Goal: Task Accomplishment & Management: Manage account settings

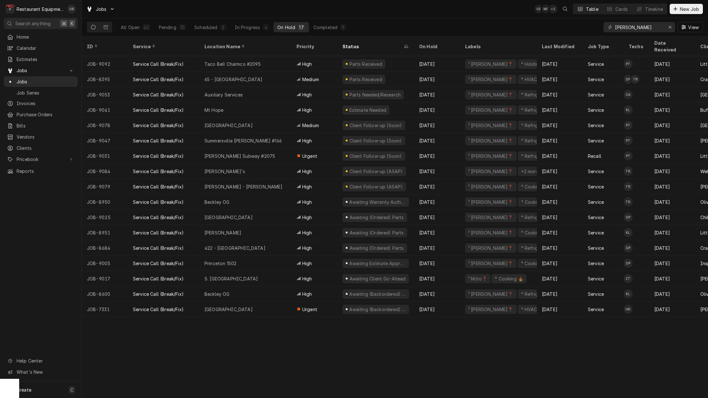
click at [243, 26] on div "In Progress" at bounding box center [248, 27] width 26 height 7
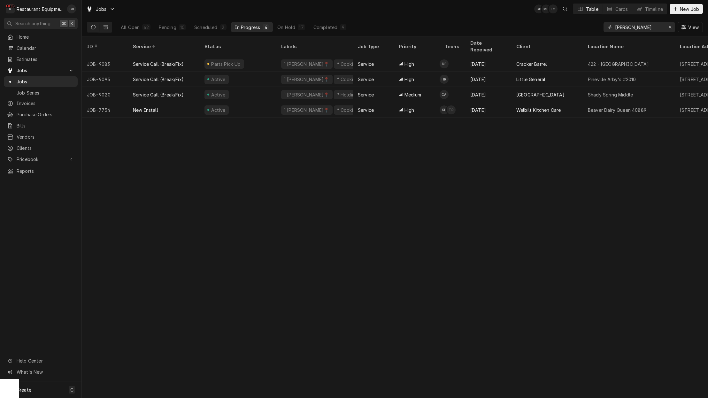
click at [329, 23] on button "Completed 9" at bounding box center [330, 27] width 41 height 10
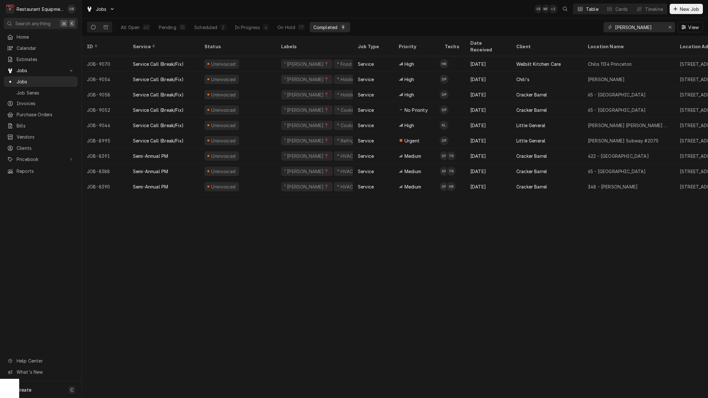
click at [149, 122] on div "Service Call (Break/Fix)" at bounding box center [158, 125] width 51 height 7
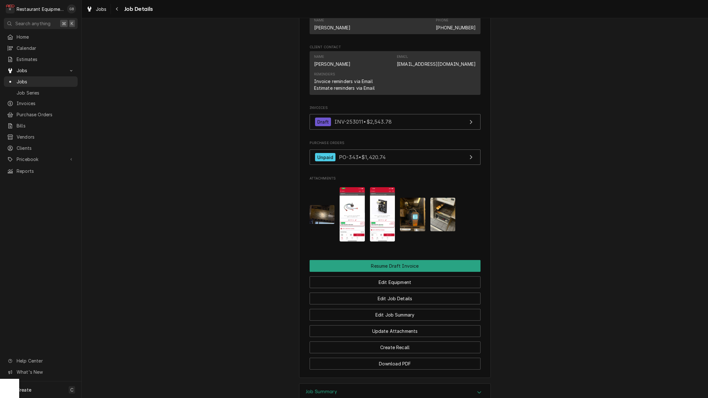
scroll to position [537, 0]
click at [410, 309] on button "Edit Job Summary" at bounding box center [395, 315] width 171 height 12
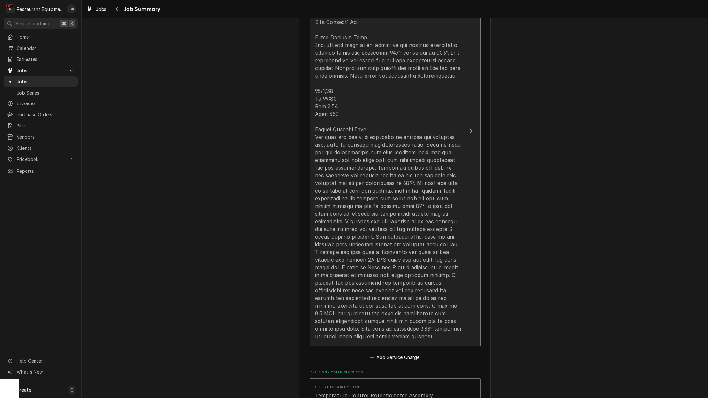
scroll to position [275, 0]
click at [411, 284] on div "Update Line Item" at bounding box center [388, 162] width 147 height 353
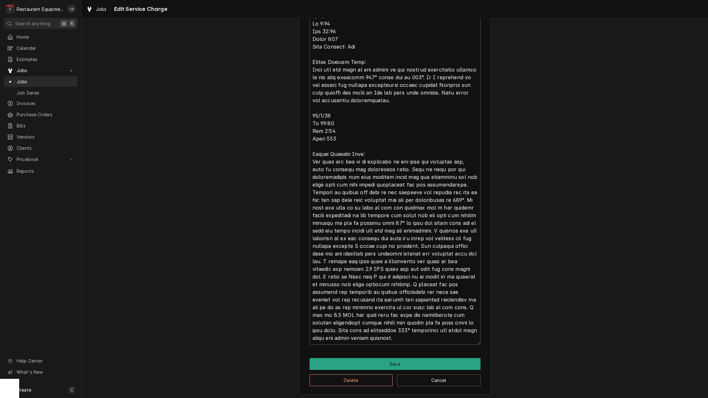
scroll to position [242, 0]
click at [344, 290] on textarea "Service Summary" at bounding box center [395, 178] width 171 height 336
type textarea "x"
type textarea "9/29/25 In 9:00 Out 10:00 Truck 102 Tech Support: Dan Bottom Lincoln Oven: They…"
type textarea "x"
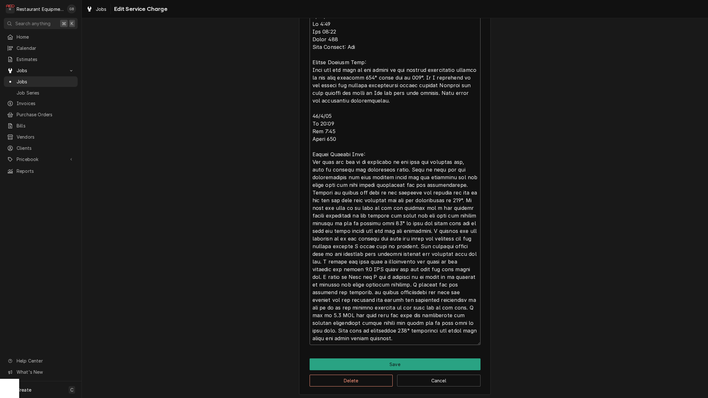
type textarea "9/29/25 In 9:00 Out 10:00 Truck 102 Tech Support: Dan Bottom Lincoln Oven: They…"
type textarea "x"
type textarea "9/29/25 In 9:00 Out 10:00 Truck 102 Tech Support: Dan Bottom Lincoln Oven: They…"
type textarea "x"
type textarea "9/29/25 In 9:00 Out 10:00 Truck 102 Tech Support: Dan Bottom Lincoln Oven: They…"
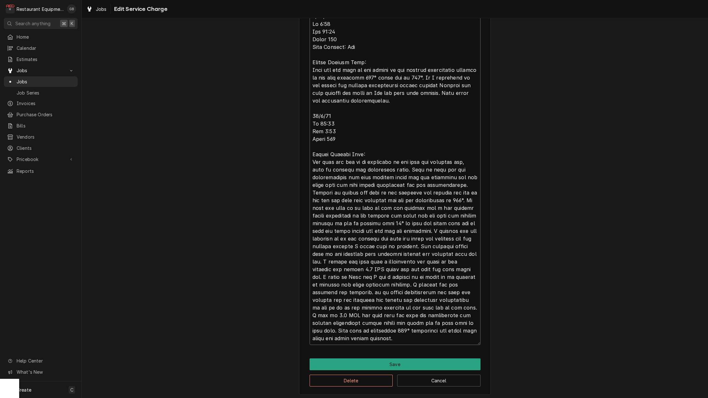
type textarea "x"
type textarea "9/29/25 In 9:00 Out 10:00 Truck 102 Tech Support: Dan Bottom Lincoln Oven: They…"
type textarea "x"
type textarea "9/29/25 In 9:00 Out 10:00 Truck 102 Tech Support: Dan Bottom Lincoln Oven: They…"
type textarea "x"
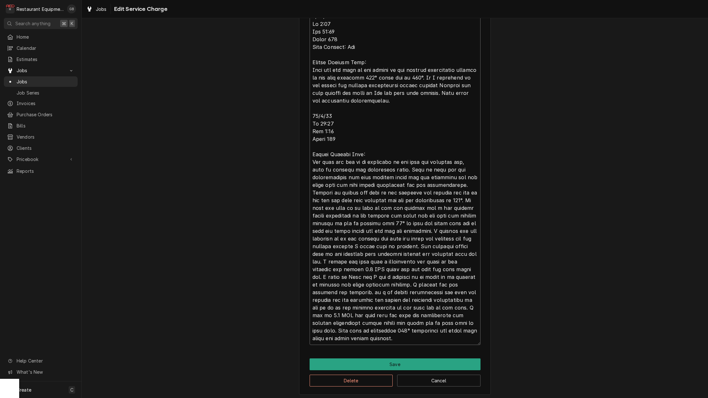
type textarea "9/29/25 In 9:00 Out 10:00 Truck 102 Tech Support: Dan Bottom Lincoln Oven: They…"
type textarea "x"
type textarea "9/29/25 In 9:00 Out 10:00 Truck 102 Tech Support: Dan Bottom Lincoln Oven: They…"
type textarea "x"
type textarea "9/29/25 In 9:00 Out 10:00 Truck 102 Tech Support: Dan Bottom Lincoln Oven: They…"
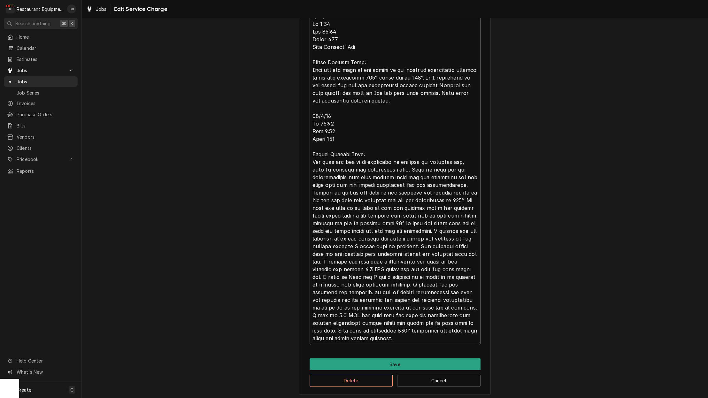
type textarea "x"
type textarea "9/29/25 In 9:00 Out 10:00 Truck 102 Tech Support: Dan Bottom Lincoln Oven: They…"
type textarea "x"
type textarea "9/29/25 In 9:00 Out 10:00 Truck 102 Tech Support: Dan Bottom Lincoln Oven: They…"
type textarea "x"
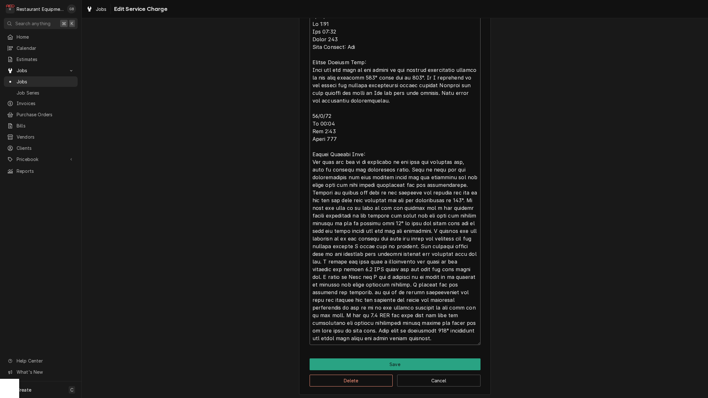
type textarea "9/29/25 In 9:00 Out 10:00 Truck 102 Tech Support: Dan Bottom Lincoln Oven: They…"
type textarea "x"
type textarea "9/29/25 In 9:00 Out 10:00 Truck 102 Tech Support: Dan Bottom Lincoln Oven: They…"
type textarea "x"
type textarea "9/29/25 In 9:00 Out 10:00 Truck 102 Tech Support: Dan Bottom Lincoln Oven: They…"
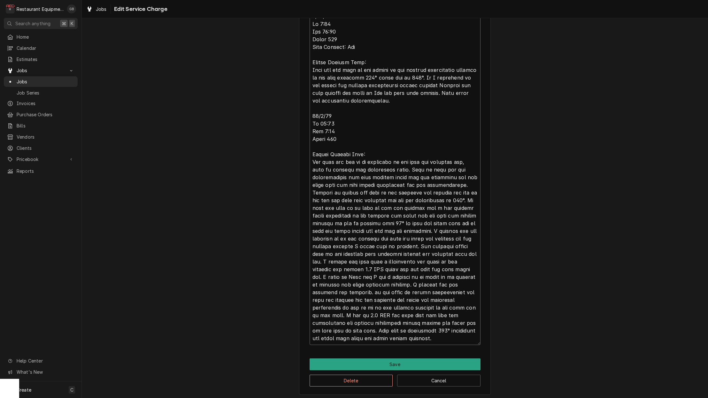
type textarea "x"
type textarea "9/29/25 In 9:00 Out 10:00 Truck 102 Tech Support: Dan Bottom Lincoln Oven: They…"
type textarea "x"
type textarea "9/29/25 In 9:00 Out 10:00 Truck 102 Tech Support: Dan Bottom Lincoln Oven: They…"
type textarea "x"
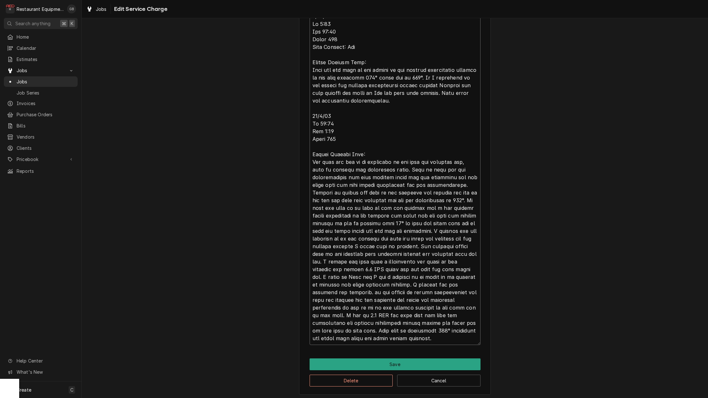
type textarea "9/29/25 In 9:00 Out 10:00 Truck 102 Tech Support: Dan Bottom Lincoln Oven: They…"
type textarea "x"
type textarea "9/29/25 In 9:00 Out 10:00 Truck 102 Tech Support: Dan Bottom Lincoln Oven: They…"
type textarea "x"
type textarea "9/29/25 In 9:00 Out 10:00 Truck 102 Tech Support: Dan Bottom Lincoln Oven: They…"
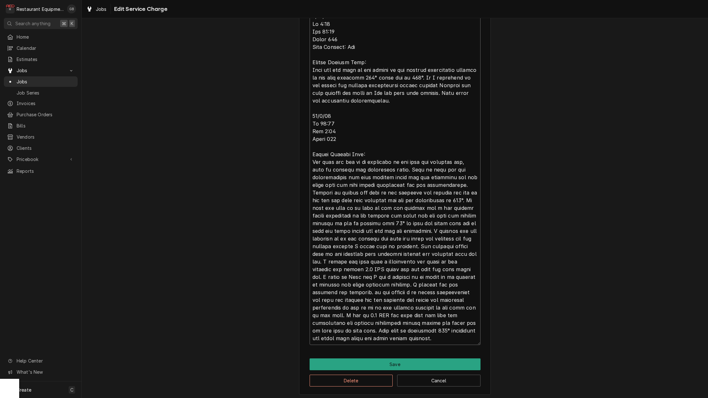
type textarea "x"
type textarea "9/29/25 In 9:00 Out 10:00 Truck 102 Tech Support: Dan Bottom Lincoln Oven: They…"
type textarea "x"
type textarea "9/29/25 In 9:00 Out 10:00 Truck 102 Tech Support: Dan Bottom Lincoln Oven: They…"
type textarea "x"
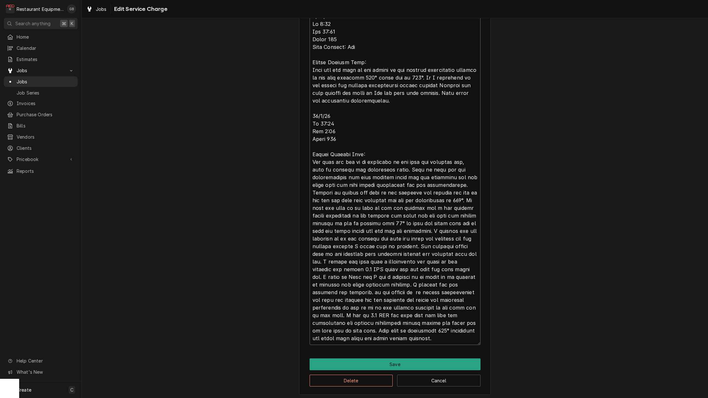
type textarea "9/29/25 In 9:00 Out 10:00 Truck 102 Tech Support: Dan Bottom Lincoln Oven: They…"
type textarea "x"
type textarea "9/29/25 In 9:00 Out 10:00 Truck 102 Tech Support: Dan Bottom Lincoln Oven: They…"
type textarea "x"
type textarea "9/29/25 In 9:00 Out 10:00 Truck 102 Tech Support: Dan Bottom Lincoln Oven: They…"
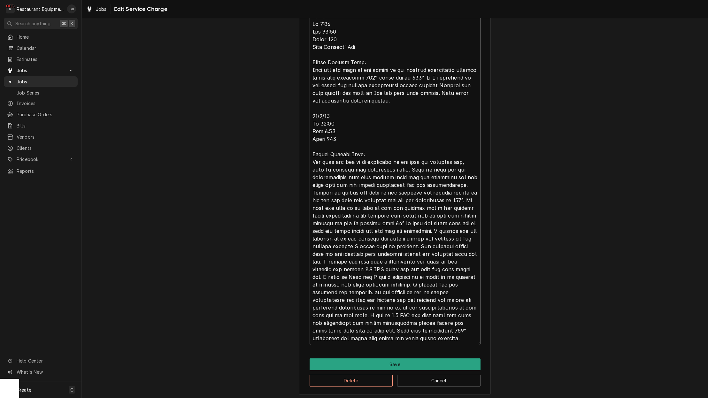
type textarea "x"
type textarea "9/29/25 In 9:00 Out 10:00 Truck 102 Tech Support: Dan Bottom Lincoln Oven: They…"
type textarea "x"
type textarea "9/29/25 In 9:00 Out 10:00 Truck 102 Tech Support: Dan Bottom Lincoln Oven: They…"
type textarea "x"
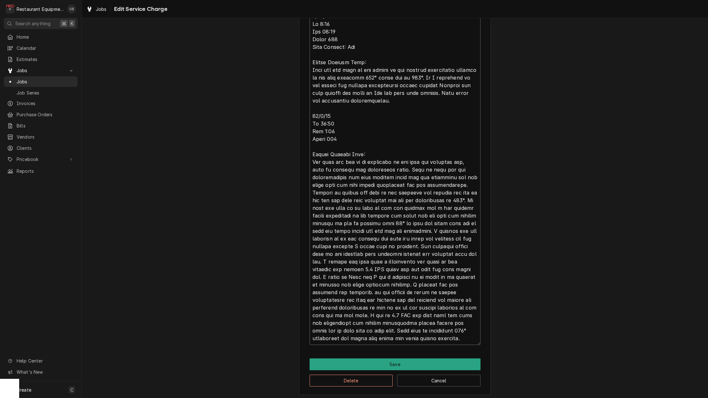
type textarea "9/29/25 In 9:00 Out 10:00 Truck 102 Tech Support: Dan Bottom Lincoln Oven: They…"
type textarea "x"
type textarea "9/29/25 In 9:00 Out 10:00 Truck 102 Tech Support: Dan Bottom Lincoln Oven: They…"
type textarea "x"
type textarea "9/29/25 In 9:00 Out 10:00 Truck 102 Tech Support: Dan Bottom Lincoln Oven: They…"
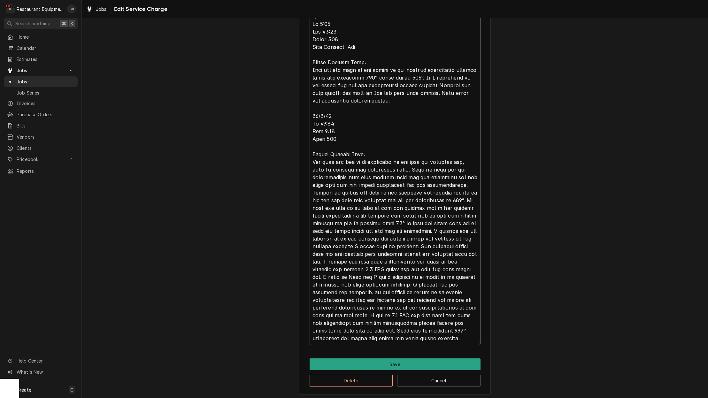
type textarea "x"
type textarea "9/29/25 In 9:00 Out 10:00 Truck 102 Tech Support: Dan Bottom Lincoln Oven: They…"
type textarea "x"
type textarea "9/29/25 In 9:00 Out 10:00 Truck 102 Tech Support: Dan Bottom Lincoln Oven: They…"
type textarea "x"
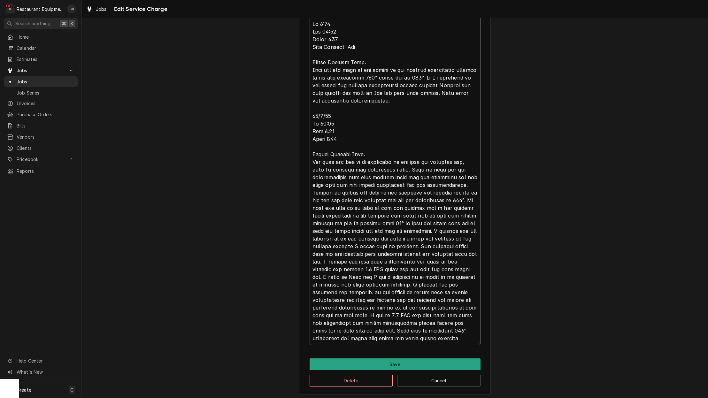
type textarea "9/29/25 In 9:00 Out 10:00 Truck 102 Tech Support: Dan Bottom Lincoln Oven: They…"
type textarea "x"
type textarea "9/29/25 In 9:00 Out 10:00 Truck 102 Tech Support: Dan Bottom Lincoln Oven: They…"
type textarea "x"
type textarea "9/29/25 In 9:00 Out 10:00 Truck 102 Tech Support: Dan Bottom Lincoln Oven: They…"
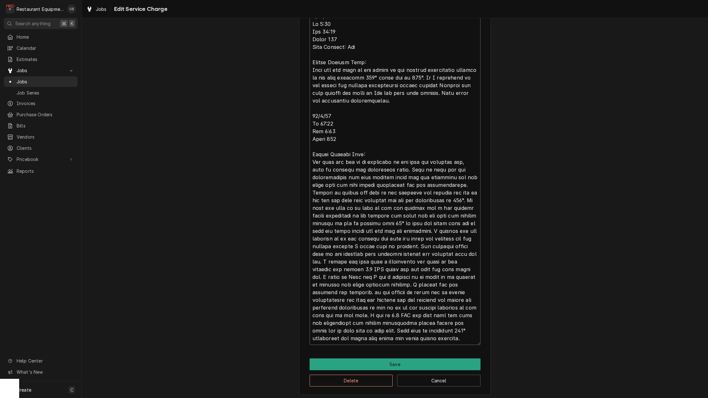
type textarea "x"
type textarea "9/29/25 In 9:00 Out 10:00 Truck 102 Tech Support: Dan Bottom Lincoln Oven: They…"
type textarea "x"
type textarea "9/29/25 In 9:00 Out 10:00 Truck 102 Tech Support: Dan Bottom Lincoln Oven: They…"
type textarea "x"
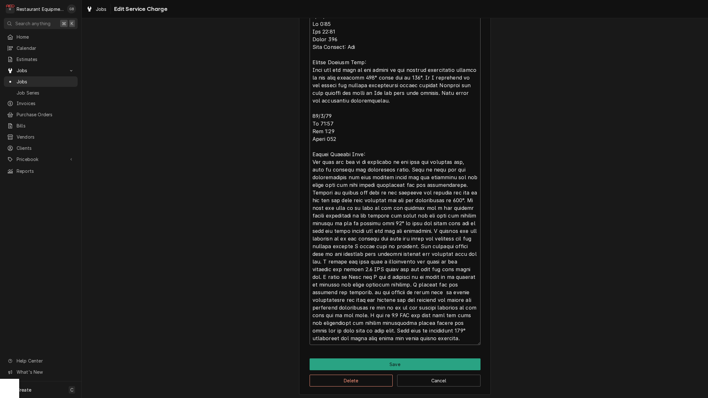
type textarea "9/29/25 In 9:00 Out 10:00 Truck 102 Tech Support: Dan Bottom Lincoln Oven: They…"
type textarea "x"
type textarea "9/29/25 In 9:00 Out 10:00 Truck 102 Tech Support: Dan Bottom Lincoln Oven: They…"
type textarea "x"
type textarea "9/29/25 In 9:00 Out 10:00 Truck 102 Tech Support: Dan Bottom Lincoln Oven: They…"
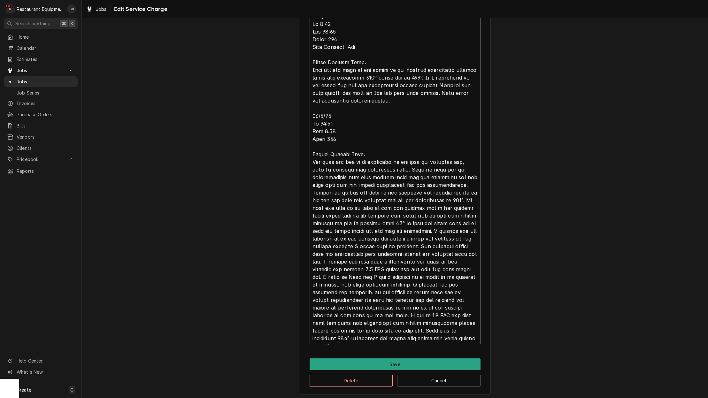
type textarea "x"
type textarea "9/29/25 In 9:00 Out 10:00 Truck 102 Tech Support: Dan Bottom Lincoln Oven: They…"
type textarea "x"
type textarea "9/29/25 In 9:00 Out 10:00 Truck 102 Tech Support: Dan Bottom Lincoln Oven: They…"
type textarea "x"
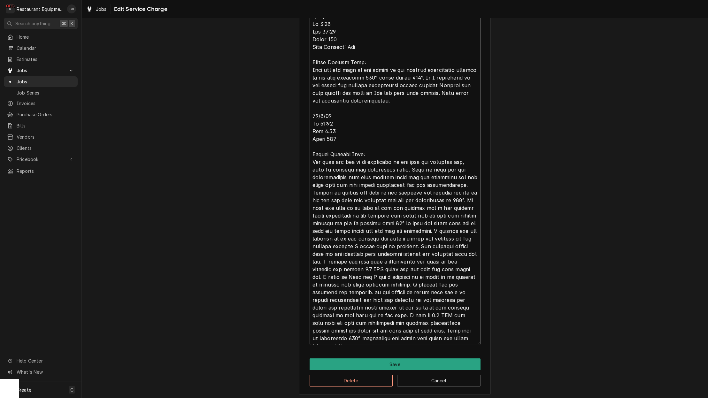
type textarea "9/29/25 In 9:00 Out 10:00 Truck 102 Tech Support: Dan Bottom Lincoln Oven: They…"
type textarea "x"
type textarea "9/29/25 In 9:00 Out 10:00 Truck 102 Tech Support: Dan Bottom Lincoln Oven: They…"
type textarea "x"
type textarea "9/29/25 In 9:00 Out 10:00 Truck 102 Tech Support: Dan Bottom Lincoln Oven: They…"
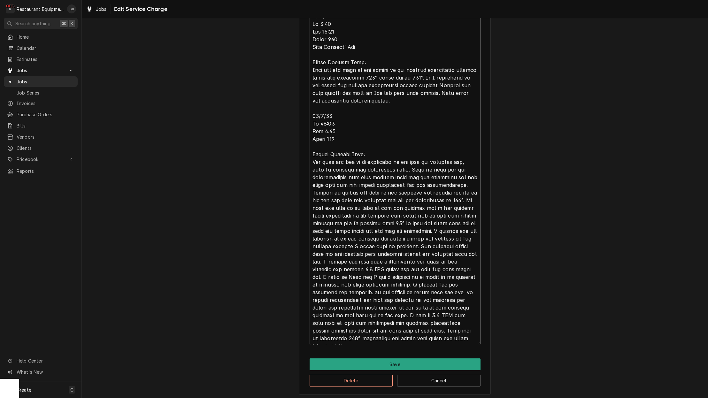
type textarea "x"
type textarea "9/29/25 In 9:00 Out 10:00 Truck 102 Tech Support: Dan Bottom Lincoln Oven: They…"
type textarea "x"
type textarea "9/29/25 In 9:00 Out 10:00 Truck 102 Tech Support: Dan Bottom Lincoln Oven: They…"
type textarea "x"
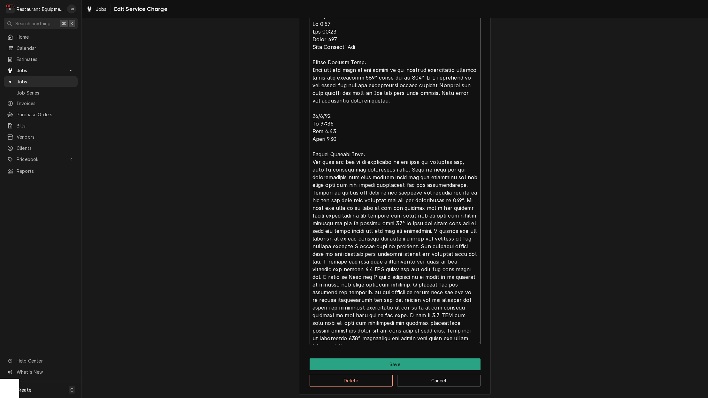
type textarea "9/29/25 In 9:00 Out 10:00 Truck 102 Tech Support: Dan Bottom Lincoln Oven: They…"
type textarea "x"
type textarea "9/29/25 In 9:00 Out 10:00 Truck 102 Tech Support: Dan Bottom Lincoln Oven: They…"
type textarea "x"
type textarea "9/29/25 In 9:00 Out 10:00 Truck 102 Tech Support: Dan Bottom Lincoln Oven: They…"
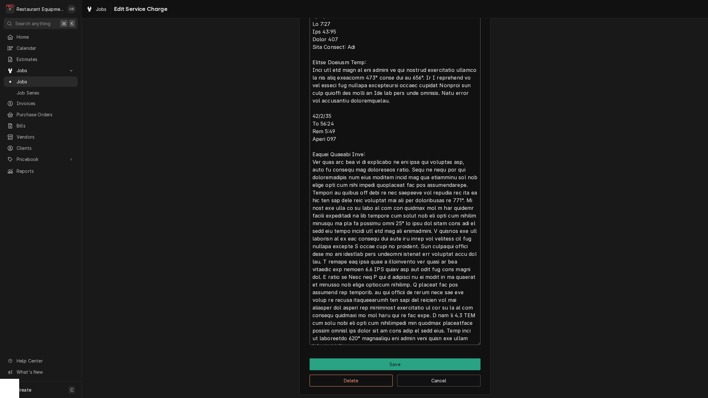
type textarea "x"
type textarea "9/29/25 In 9:00 Out 10:00 Truck 102 Tech Support: Dan Bottom Lincoln Oven: They…"
type textarea "x"
type textarea "9/29/25 In 9:00 Out 10:00 Truck 102 Tech Support: Dan Bottom Lincoln Oven: They…"
type textarea "x"
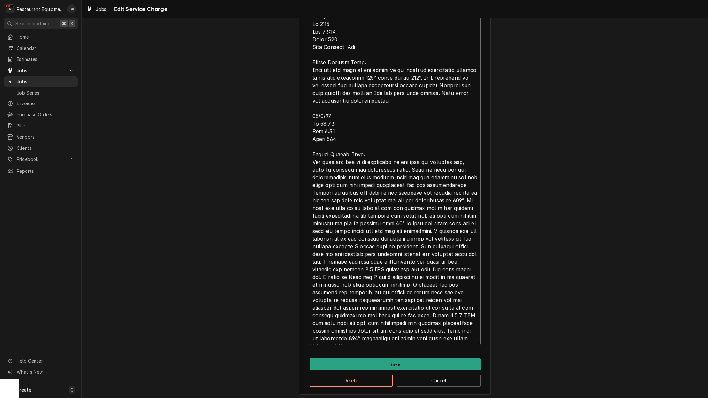
type textarea "9/29/25 In 9:00 Out 10:00 Truck 102 Tech Support: Dan Bottom Lincoln Oven: They…"
type textarea "x"
type textarea "9/29/25 In 9:00 Out 10:00 Truck 102 Tech Support: Dan Bottom Lincoln Oven: They…"
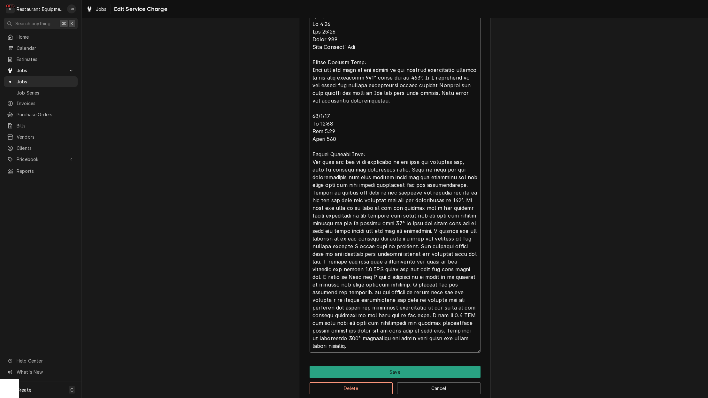
type textarea "x"
type textarea "9/29/25 In 9:00 Out 10:00 Truck 102 Tech Support: Dan Bottom Lincoln Oven: They…"
type textarea "x"
type textarea "9/29/25 In 9:00 Out 10:00 Truck 102 Tech Support: Dan Bottom Lincoln Oven: They…"
type textarea "x"
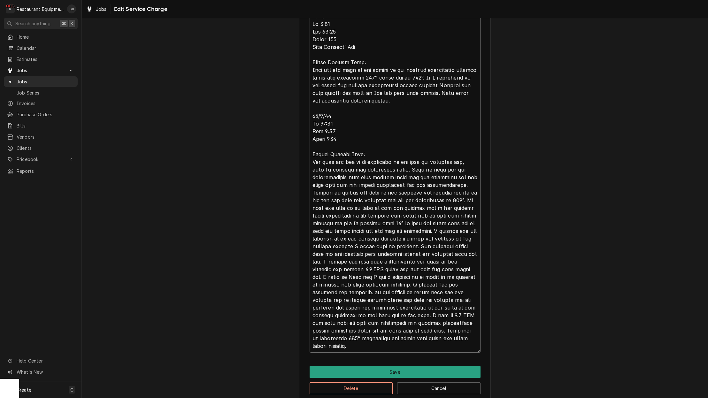
type textarea "9/29/25 In 9:00 Out 10:00 Truck 102 Tech Support: Dan Bottom Lincoln Oven: They…"
type textarea "x"
type textarea "9/29/25 In 9:00 Out 10:00 Truck 102 Tech Support: Dan Bottom Lincoln Oven: They…"
type textarea "x"
type textarea "9/29/25 In 9:00 Out 10:00 Truck 102 Tech Support: Dan Bottom Lincoln Oven: They…"
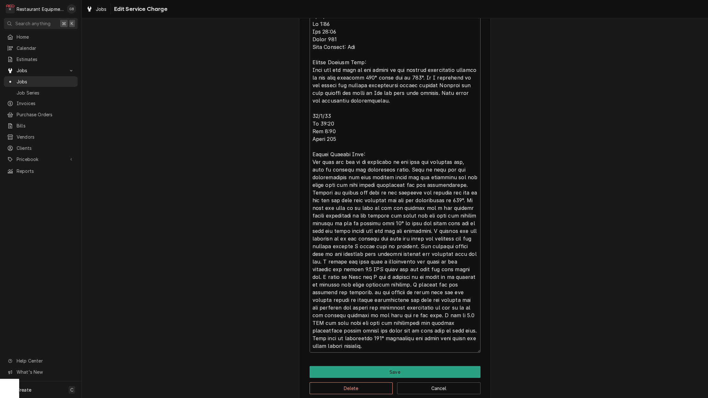
type textarea "x"
type textarea "9/29/25 In 9:00 Out 10:00 Truck 102 Tech Support: Dan Bottom Lincoln Oven: They…"
type textarea "x"
type textarea "9/29/25 In 9:00 Out 10:00 Truck 102 Tech Support: Dan Bottom Lincoln Oven: They…"
type textarea "x"
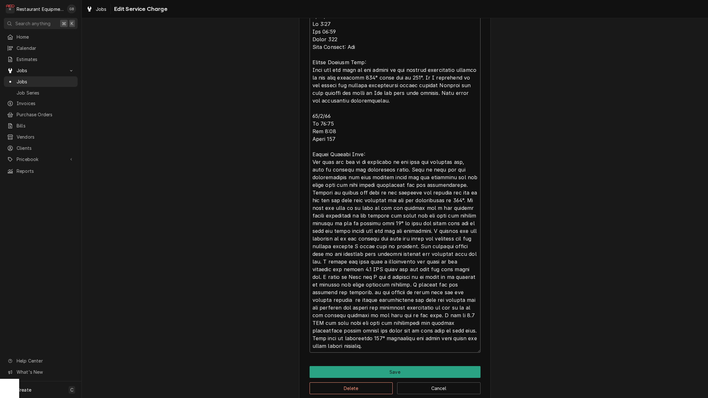
type textarea "9/29/25 In 9:00 Out 10:00 Truck 102 Tech Support: Dan Bottom Lincoln Oven: They…"
type textarea "x"
type textarea "9/29/25 In 9:00 Out 10:00 Truck 102 Tech Support: Dan Bottom Lincoln Oven: They…"
type textarea "x"
type textarea "9/29/25 In 9:00 Out 10:00 Truck 102 Tech Support: Dan Bottom Lincoln Oven: They…"
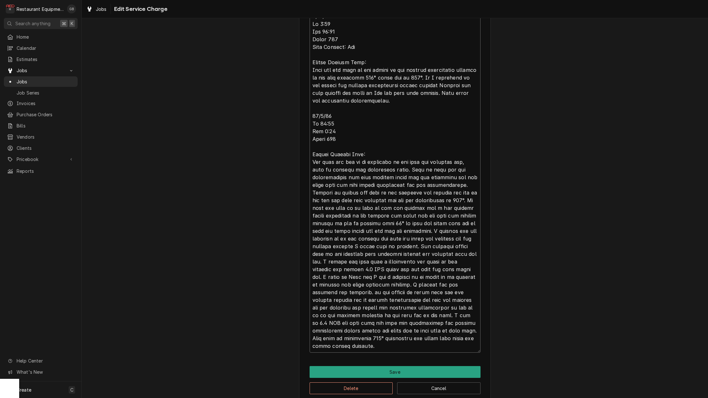
type textarea "x"
type textarea "9/29/25 In 9:00 Out 10:00 Truck 102 Tech Support: Dan Bottom Lincoln Oven: They…"
type textarea "x"
type textarea "9/29/25 In 9:00 Out 10:00 Truck 102 Tech Support: Dan Bottom Lincoln Oven: They…"
type textarea "x"
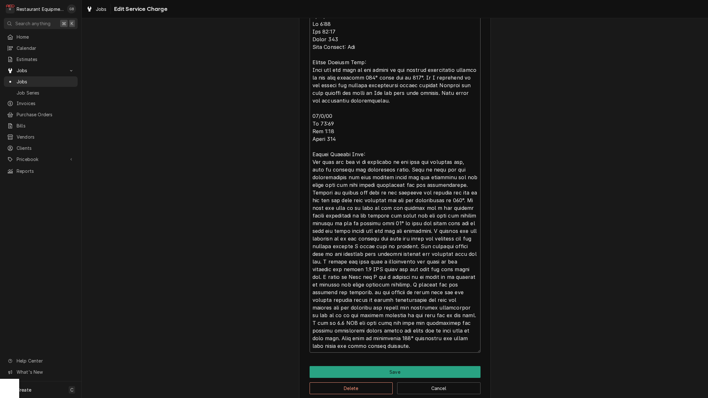
type textarea "9/29/25 In 9:00 Out 10:00 Truck 102 Tech Support: Dan Bottom Lincoln Oven: They…"
type textarea "x"
type textarea "9/29/25 In 9:00 Out 10:00 Truck 102 Tech Support: Dan Bottom Lincoln Oven: They…"
type textarea "x"
type textarea "9/29/25 In 9:00 Out 10:00 Truck 102 Tech Support: Dan Bottom Lincoln Oven: They…"
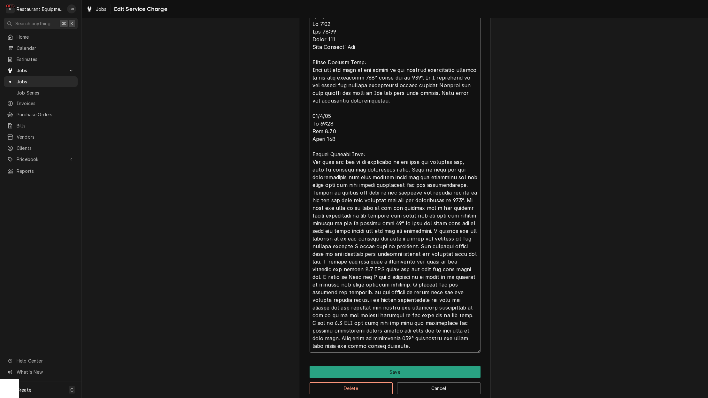
type textarea "x"
type textarea "9/29/25 In 9:00 Out 10:00 Truck 102 Tech Support: Dan Bottom Lincoln Oven: They…"
type textarea "x"
type textarea "9/29/25 In 9:00 Out 10:00 Truck 102 Tech Support: Dan Bottom Lincoln Oven: They…"
type textarea "x"
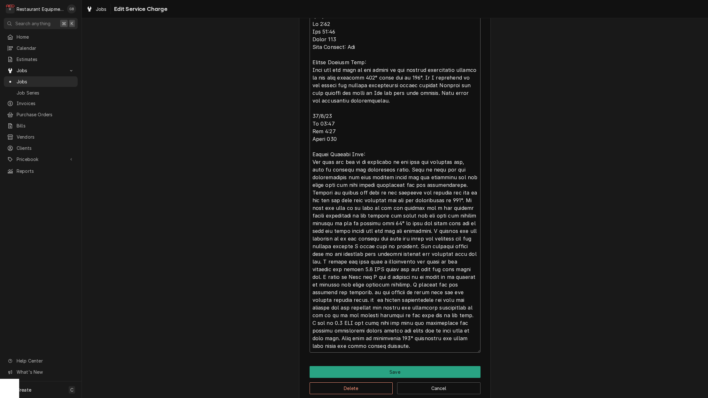
type textarea "9/29/25 In 9:00 Out 10:00 Truck 102 Tech Support: Dan Bottom Lincoln Oven: They…"
type textarea "x"
type textarea "9/29/25 In 9:00 Out 10:00 Truck 102 Tech Support: Dan Bottom Lincoln Oven: They…"
type textarea "x"
type textarea "9/29/25 In 9:00 Out 10:00 Truck 102 Tech Support: Dan Bottom Lincoln Oven: They…"
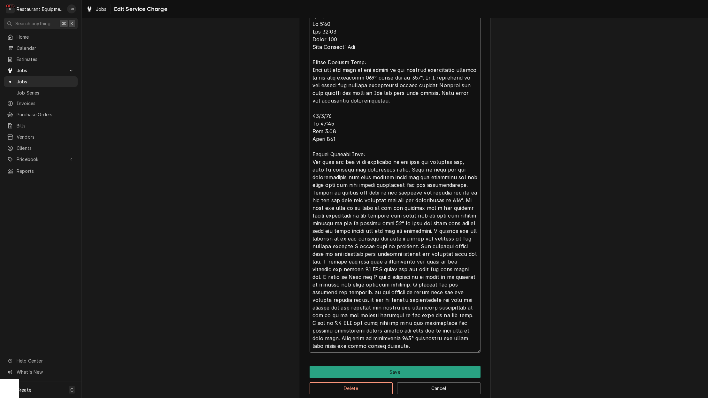
type textarea "x"
type textarea "9/29/25 In 9:00 Out 10:00 Truck 102 Tech Support: Dan Bottom Lincoln Oven: They…"
type textarea "x"
type textarea "9/29/25 In 9:00 Out 10:00 Truck 102 Tech Support: Dan Bottom Lincoln Oven: They…"
type textarea "x"
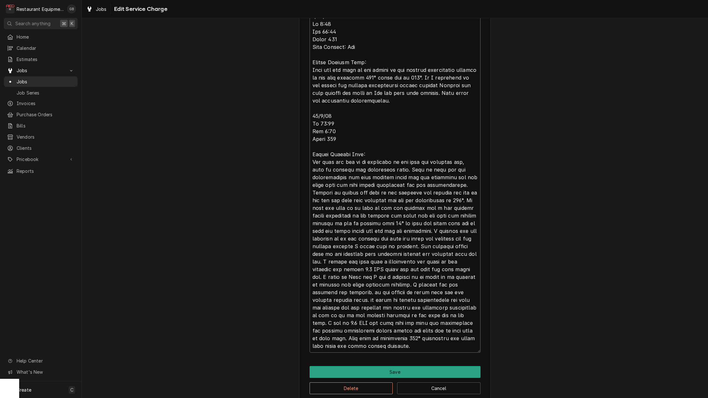
type textarea "9/29/25 In 9:00 Out 10:00 Truck 102 Tech Support: Dan Bottom Lincoln Oven: They…"
type textarea "x"
type textarea "9/29/25 In 9:00 Out 10:00 Truck 102 Tech Support: Dan Bottom Lincoln Oven: They…"
type textarea "x"
type textarea "9/29/25 In 9:00 Out 10:00 Truck 102 Tech Support: Dan Bottom Lincoln Oven: They…"
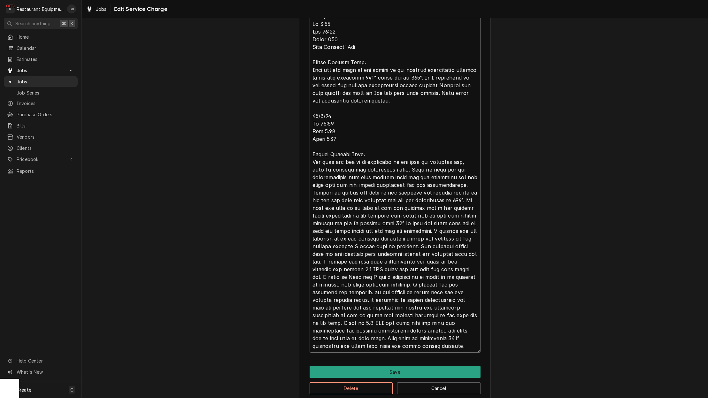
type textarea "x"
type textarea "9/29/25 In 9:00 Out 10:00 Truck 102 Tech Support: Dan Bottom Lincoln Oven: They…"
type textarea "x"
type textarea "9/29/25 In 9:00 Out 10:00 Truck 102 Tech Support: Dan Bottom Lincoln Oven: They…"
type textarea "x"
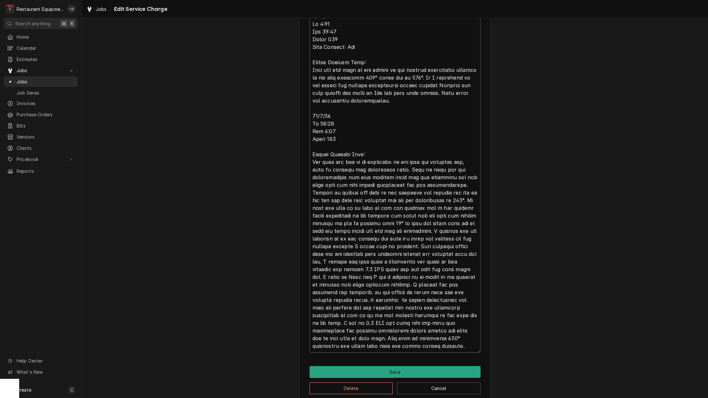
type textarea "9/29/25 In 9:00 Out 10:00 Truck 102 Tech Support: Dan Bottom Lincoln Oven: They…"
type textarea "x"
type textarea "9/29/25 In 9:00 Out 10:00 Truck 102 Tech Support: Dan Bottom Lincoln Oven: They…"
type textarea "x"
type textarea "9/29/25 In 9:00 Out 10:00 Truck 102 Tech Support: Dan Bottom Lincoln Oven: They…"
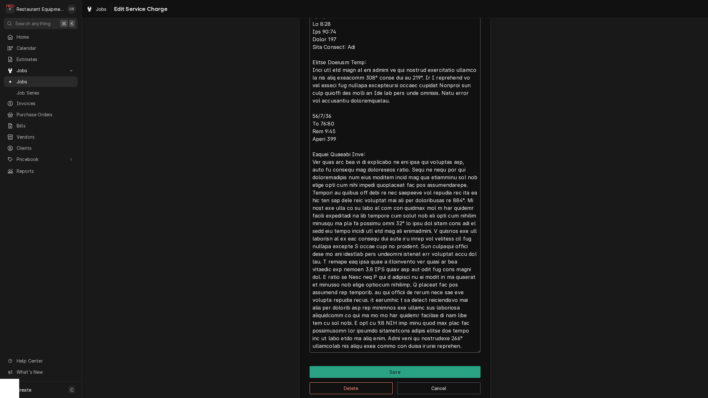
type textarea "x"
type textarea "9/29/25 In 9:00 Out 10:00 Truck 102 Tech Support: Dan Bottom Lincoln Oven: They…"
type textarea "x"
type textarea "9/29/25 In 9:00 Out 10:00 Truck 102 Tech Support: Dan Bottom Lincoln Oven: They…"
type textarea "x"
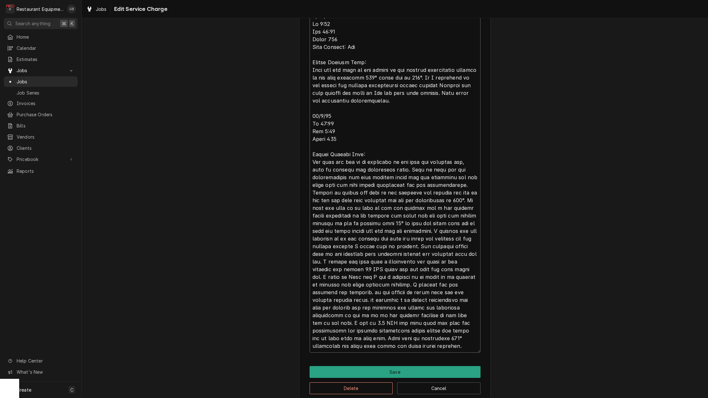
type textarea "9/29/25 In 9:00 Out 10:00 Truck 102 Tech Support: Dan Bottom Lincoln Oven: They…"
type textarea "x"
type textarea "9/29/25 In 9:00 Out 10:00 Truck 102 Tech Support: Dan Bottom Lincoln Oven: They…"
type textarea "x"
type textarea "9/29/25 In 9:00 Out 10:00 Truck 102 Tech Support: Dan Bottom Lincoln Oven: They…"
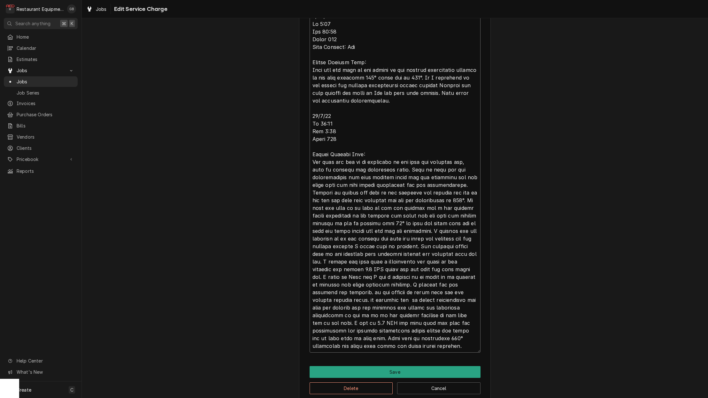
type textarea "x"
type textarea "9/29/25 In 9:00 Out 10:00 Truck 102 Tech Support: Dan Bottom Lincoln Oven: They…"
type textarea "x"
type textarea "9/29/25 In 9:00 Out 10:00 Truck 102 Tech Support: Dan Bottom Lincoln Oven: They…"
type textarea "x"
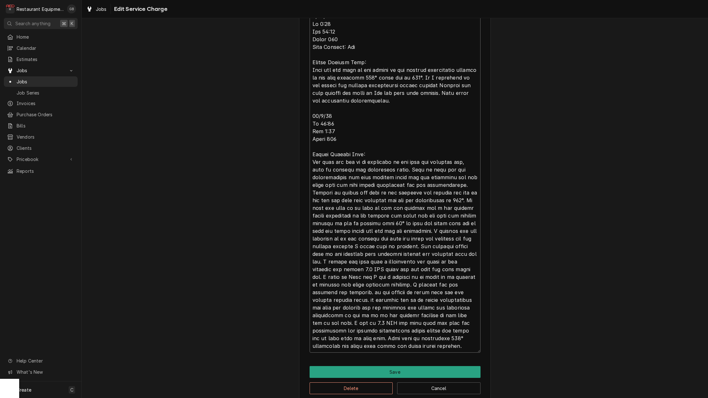
type textarea "9/29/25 In 9:00 Out 10:00 Truck 102 Tech Support: Dan Bottom Lincoln Oven: They…"
type textarea "x"
type textarea "9/29/25 In 9:00 Out 10:00 Truck 102 Tech Support: Dan Bottom Lincoln Oven: They…"
type textarea "x"
type textarea "9/29/25 In 9:00 Out 10:00 Truck 102 Tech Support: Dan Bottom Lincoln Oven: They…"
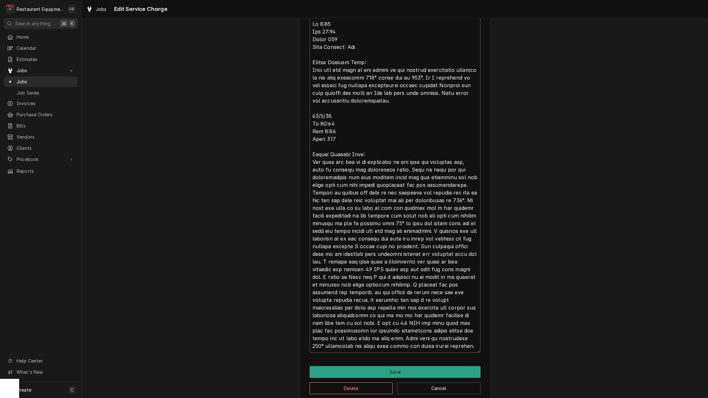
type textarea "x"
type textarea "9/29/25 In 9:00 Out 10:00 Truck 102 Tech Support: Dan Bottom Lincoln Oven: They…"
type textarea "x"
type textarea "9/29/25 In 9:00 Out 10:00 Truck 102 Tech Support: Dan Bottom Lincoln Oven: They…"
type textarea "x"
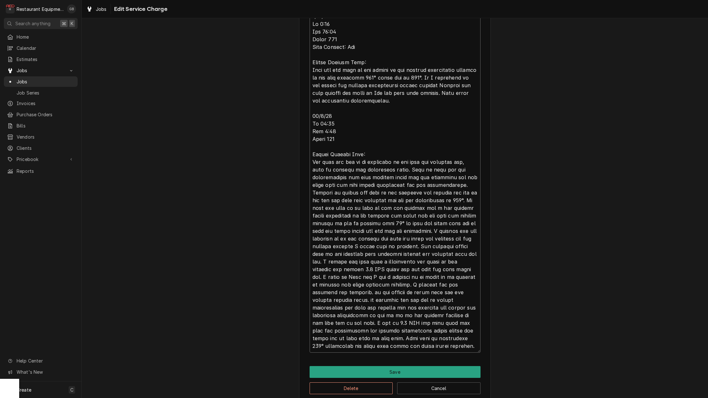
type textarea "9/29/25 In 9:00 Out 10:00 Truck 102 Tech Support: Dan Bottom Lincoln Oven: They…"
type textarea "x"
type textarea "9/29/25 In 9:00 Out 10:00 Truck 102 Tech Support: Dan Bottom Lincoln Oven: They…"
type textarea "x"
type textarea "9/29/25 In 9:00 Out 10:00 Truck 102 Tech Support: Dan Bottom Lincoln Oven: They…"
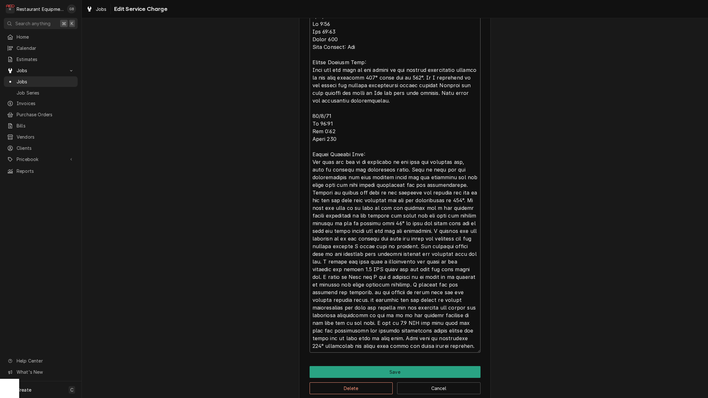
type textarea "x"
type textarea "9/29/25 In 9:00 Out 10:00 Truck 102 Tech Support: Dan Bottom Lincoln Oven: They…"
type textarea "x"
type textarea "9/29/25 In 9:00 Out 10:00 Truck 102 Tech Support: Dan Bottom Lincoln Oven: They…"
drag, startPoint x: 417, startPoint y: 292, endPoint x: 420, endPoint y: 299, distance: 7.1
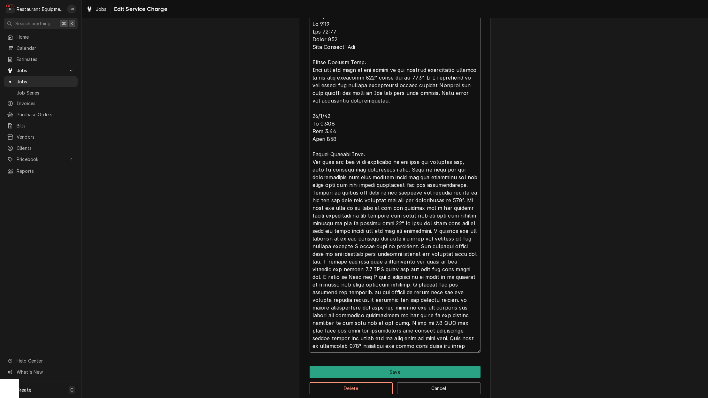
click at [420, 299] on textarea "Service Summary" at bounding box center [395, 181] width 171 height 343
click at [399, 368] on button "Save" at bounding box center [395, 372] width 171 height 12
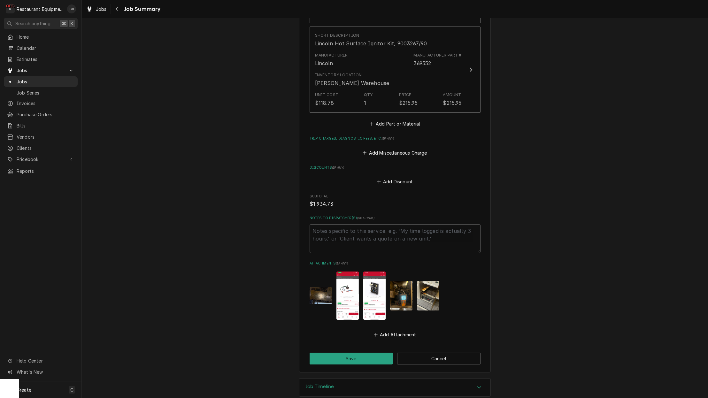
scroll to position [780, 0]
click at [359, 354] on button "Save" at bounding box center [351, 360] width 83 height 12
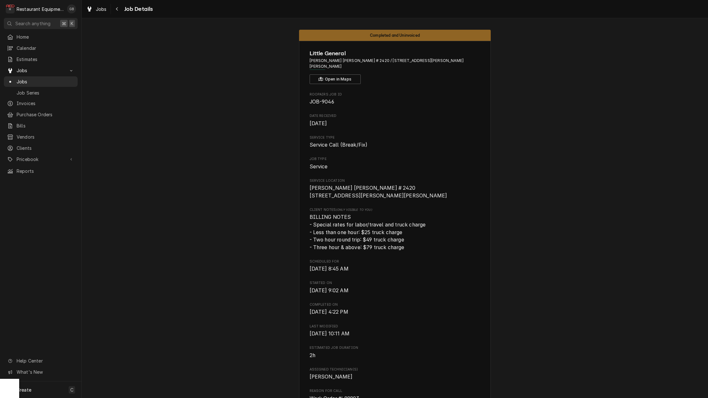
click at [119, 10] on div "Navigate back" at bounding box center [117, 9] width 6 height 6
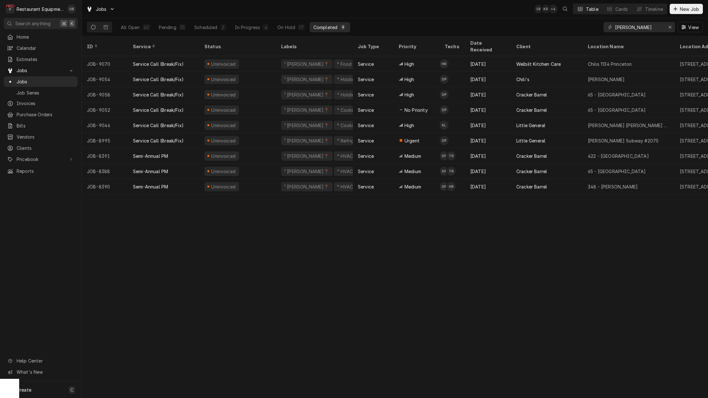
click at [182, 27] on div "10" at bounding box center [182, 27] width 4 height 7
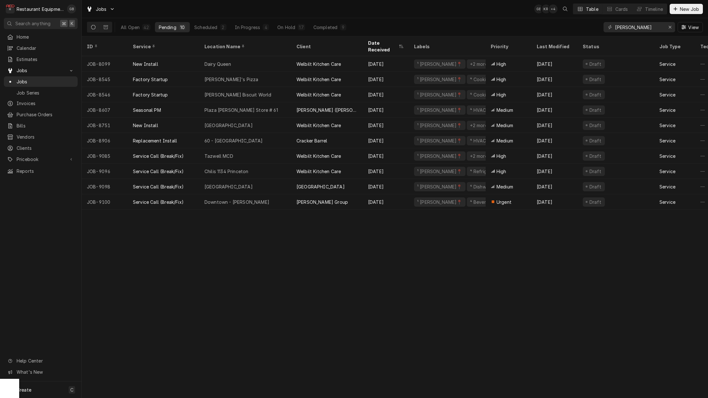
click at [284, 30] on div "On Hold" at bounding box center [286, 27] width 18 height 7
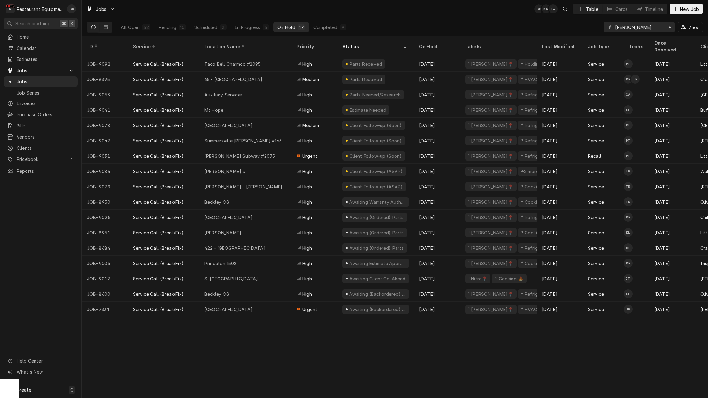
click at [162, 29] on div "Pending" at bounding box center [168, 27] width 18 height 7
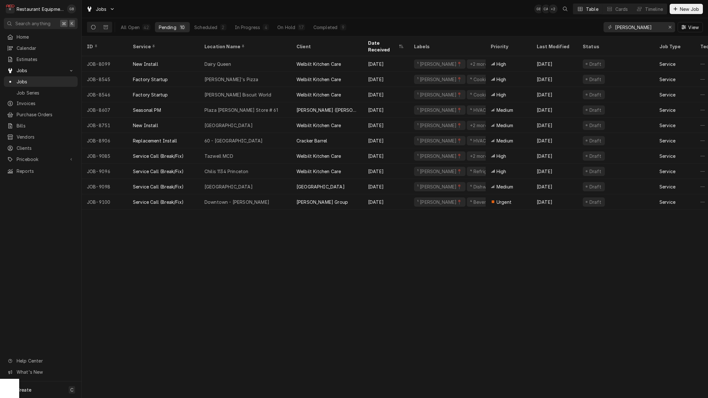
click at [215, 27] on div "Scheduled" at bounding box center [205, 27] width 23 height 7
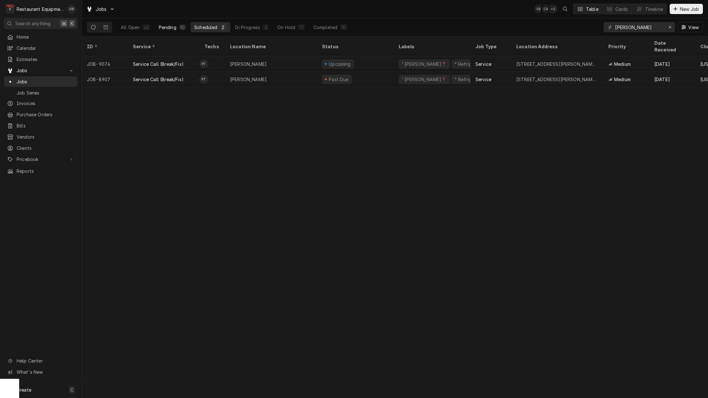
click at [176, 24] on button "Pending 10" at bounding box center [172, 27] width 35 height 10
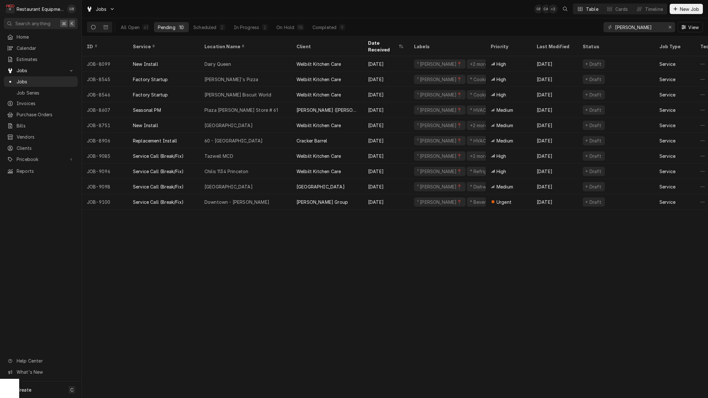
click at [236, 199] on div "Downtown - [PERSON_NAME]" at bounding box center [237, 202] width 65 height 7
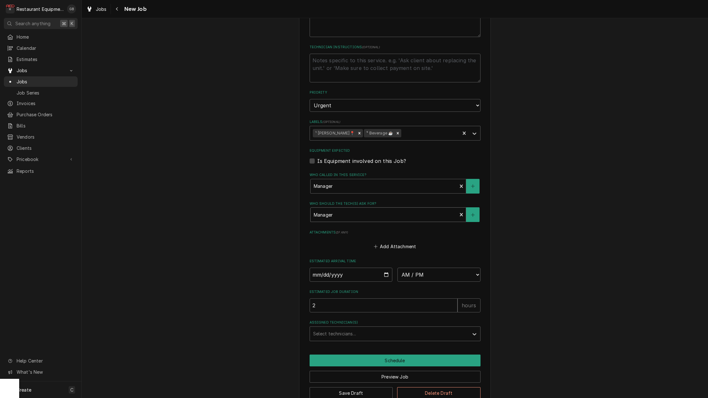
scroll to position [1, 0]
click at [419, 328] on div "Assigned Technician(s)" at bounding box center [389, 334] width 152 height 12
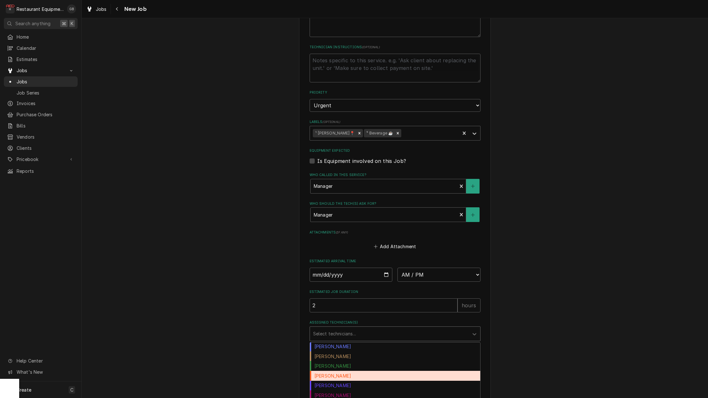
click at [335, 352] on div "Chuck Almond" at bounding box center [395, 357] width 170 height 10
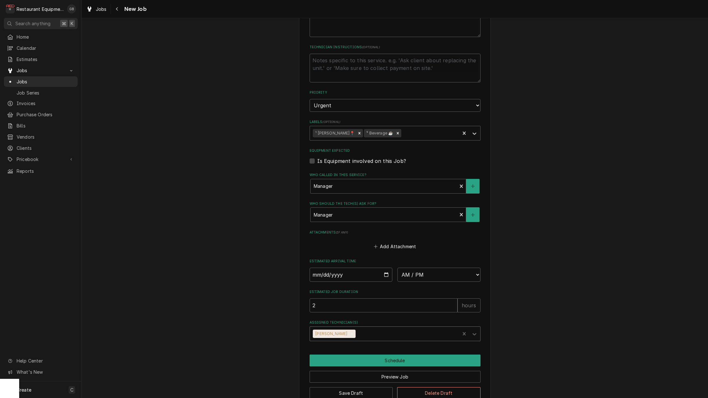
scroll to position [326, 0]
type textarea "x"
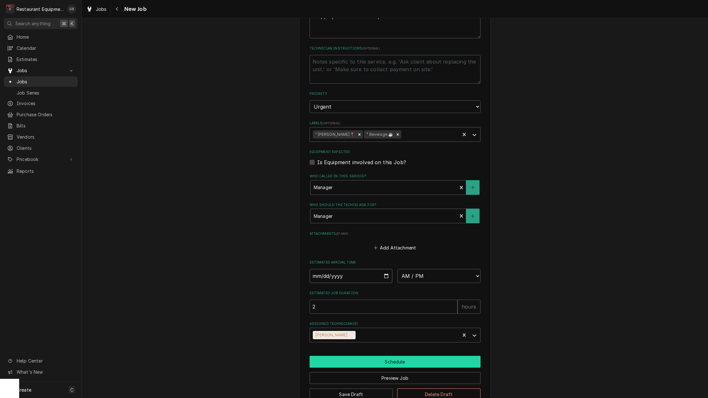
click at [322, 269] on input "Date" at bounding box center [351, 276] width 83 height 14
type input "2025-10-02"
type textarea "x"
select select "11:30:00"
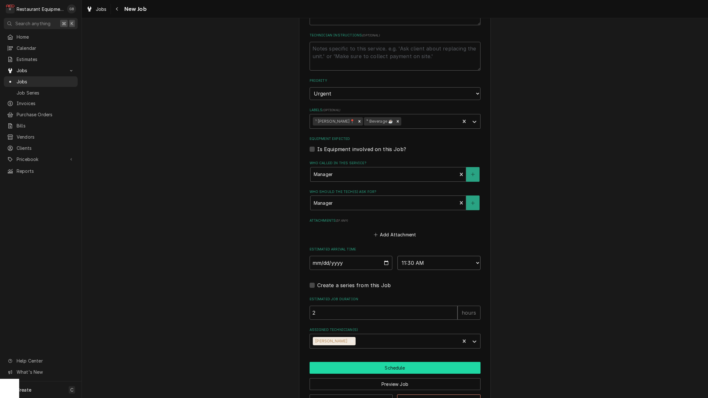
scroll to position [339, 0]
drag, startPoint x: 341, startPoint y: 347, endPoint x: 394, endPoint y: 353, distance: 53.0
click at [394, 361] on button "Schedule" at bounding box center [395, 367] width 171 height 12
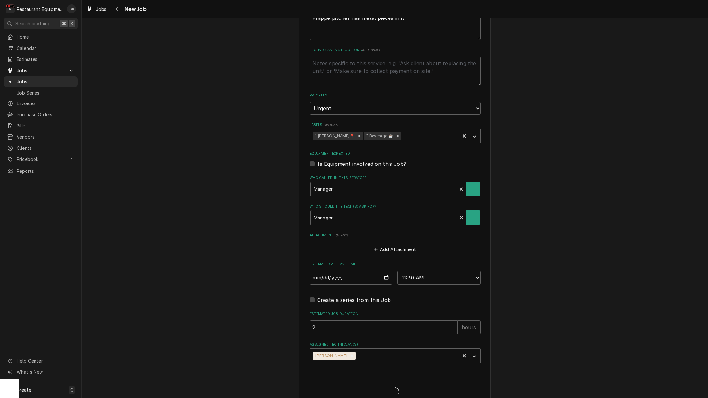
type textarea "x"
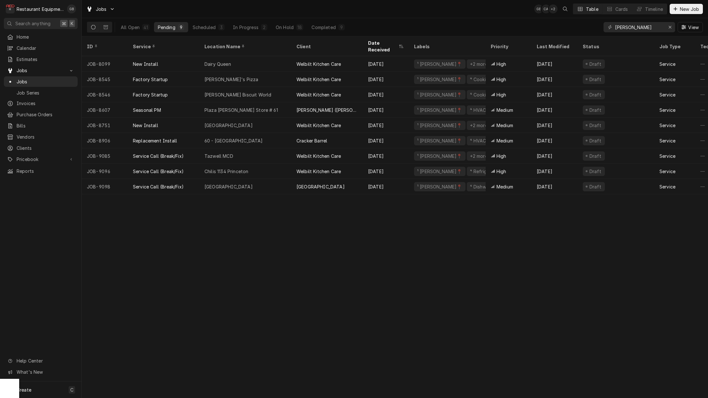
click at [258, 183] on div "[GEOGRAPHIC_DATA]" at bounding box center [245, 186] width 92 height 15
click at [287, 27] on div "On Hold" at bounding box center [285, 27] width 18 height 7
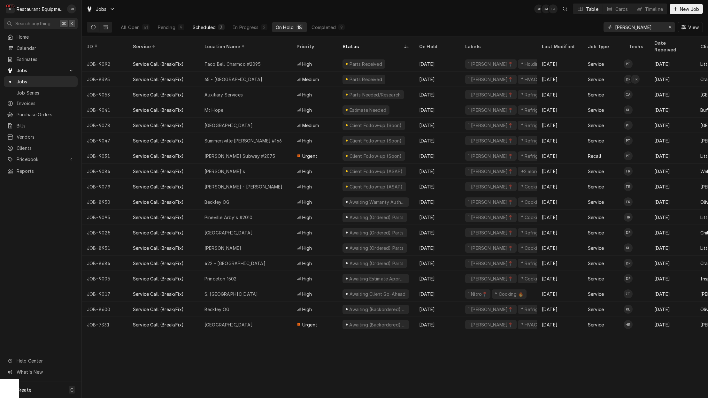
drag, startPoint x: 0, startPoint y: 0, endPoint x: 204, endPoint y: 30, distance: 206.4
click at [204, 30] on button "Scheduled 3" at bounding box center [209, 27] width 40 height 10
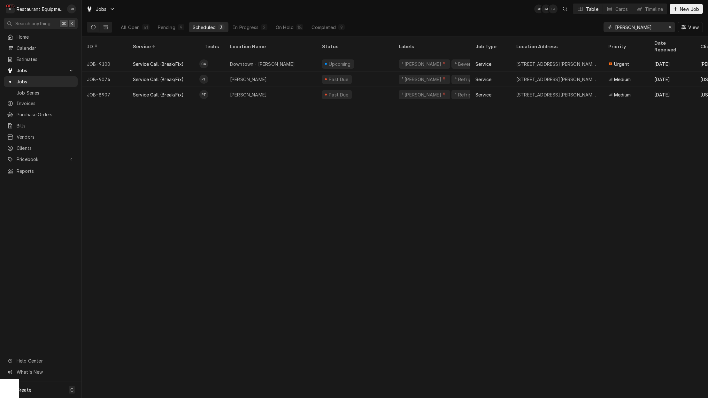
click at [159, 28] on div "Pending" at bounding box center [167, 27] width 18 height 7
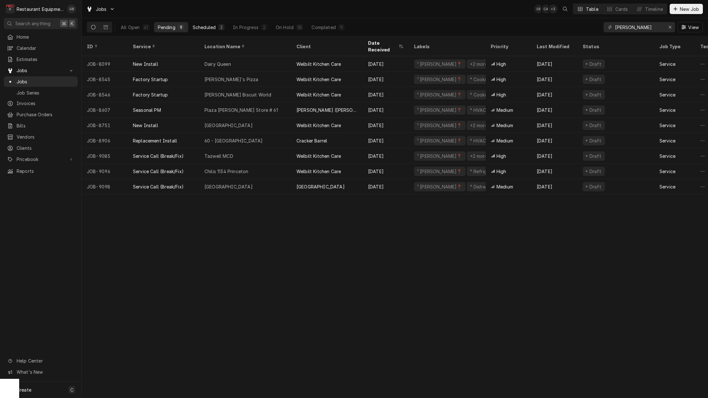
scroll to position [0, 1]
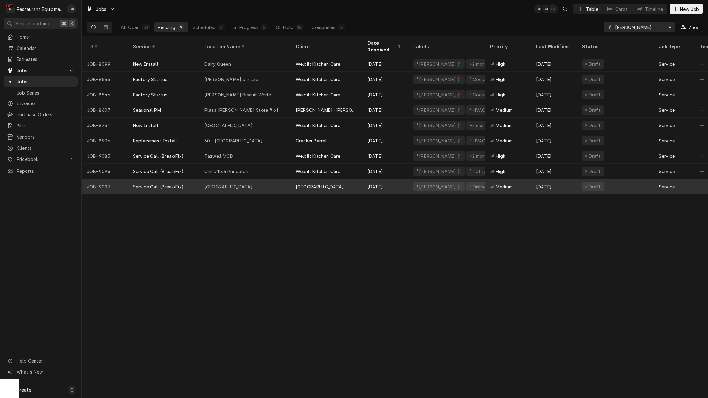
click at [231, 183] on div "[GEOGRAPHIC_DATA]" at bounding box center [229, 186] width 48 height 7
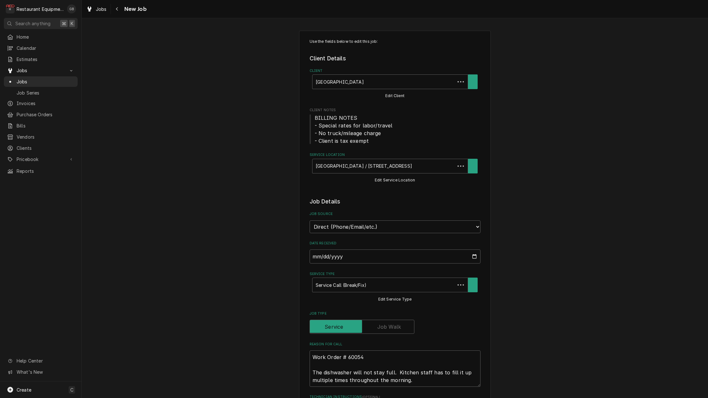
type textarea "x"
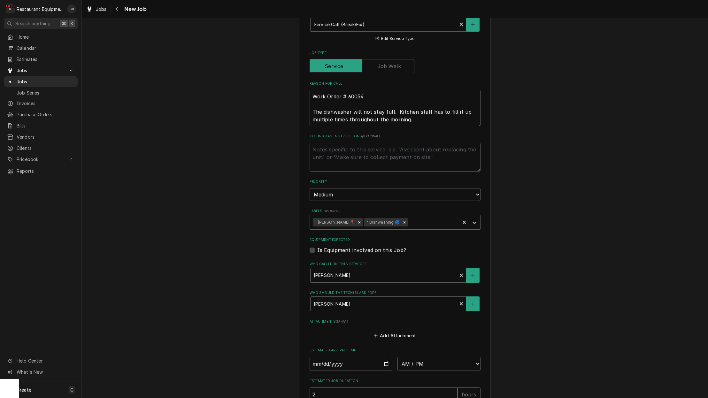
scroll to position [271, 0]
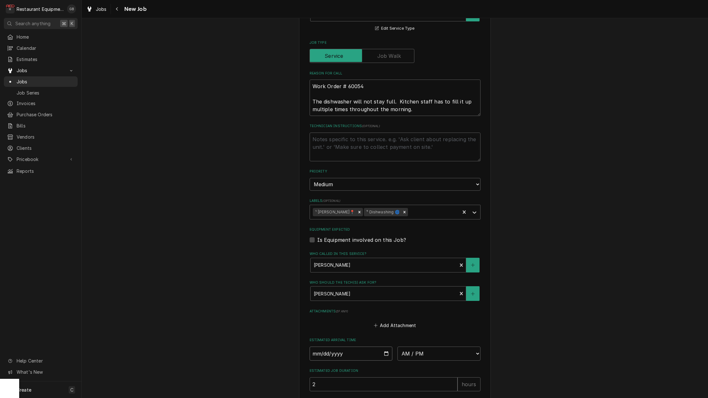
click at [322, 347] on input "Date" at bounding box center [351, 354] width 83 height 14
type input "[DATE]"
type textarea "x"
select select "11:45:00"
type textarea "x"
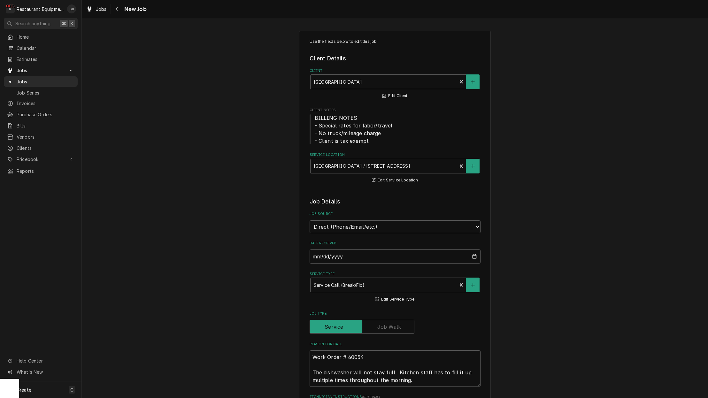
scroll to position [-2, 0]
type textarea "x"
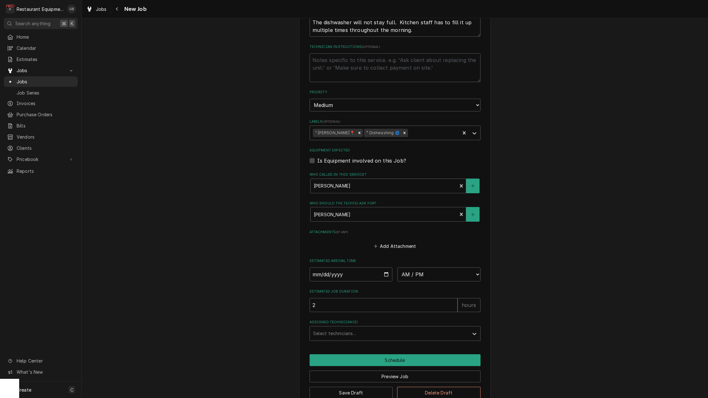
scroll to position [350, 0]
drag, startPoint x: 316, startPoint y: 249, endPoint x: 329, endPoint y: 259, distance: 15.9
click at [329, 268] on input "Date" at bounding box center [351, 275] width 83 height 14
type input "[DATE]"
type textarea "x"
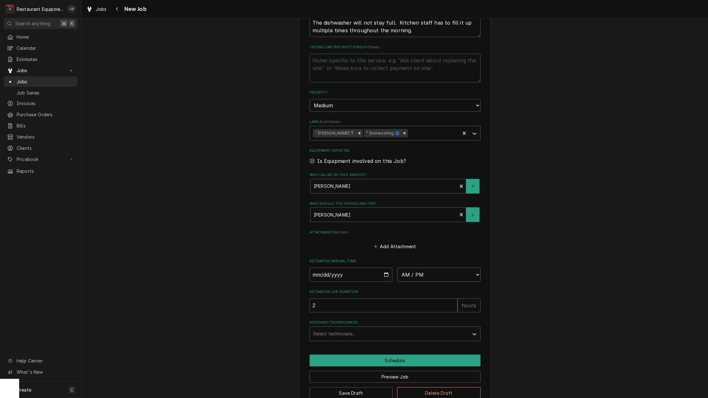
select select "12:15:00"
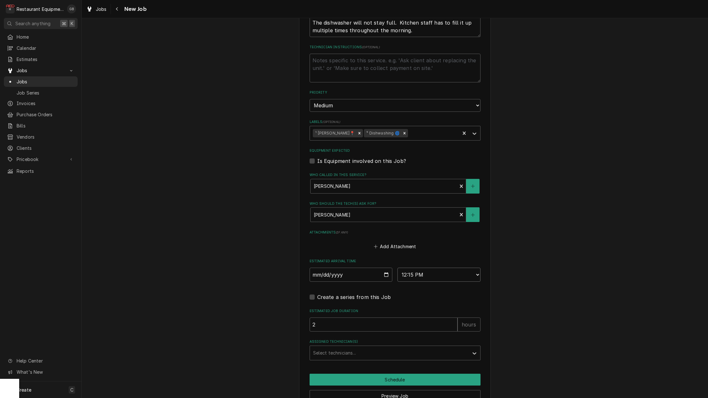
type textarea "x"
drag, startPoint x: 329, startPoint y: 259, endPoint x: 365, endPoint y: 341, distance: 90.2
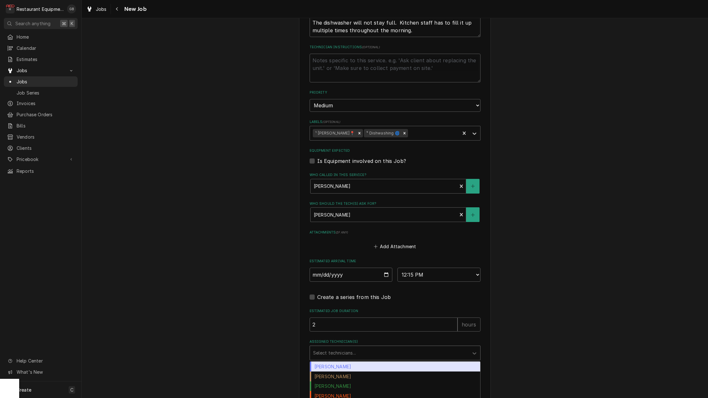
click at [365, 347] on div "Assigned Technician(s)" at bounding box center [389, 353] width 152 height 12
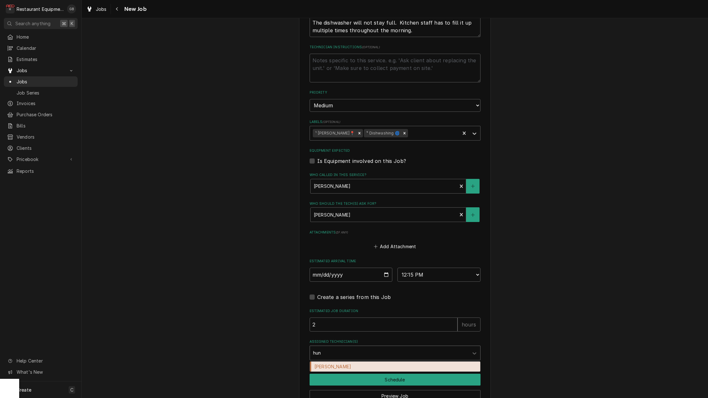
type input "hunt"
click at [359, 362] on div "Hunter Ralston" at bounding box center [395, 367] width 170 height 10
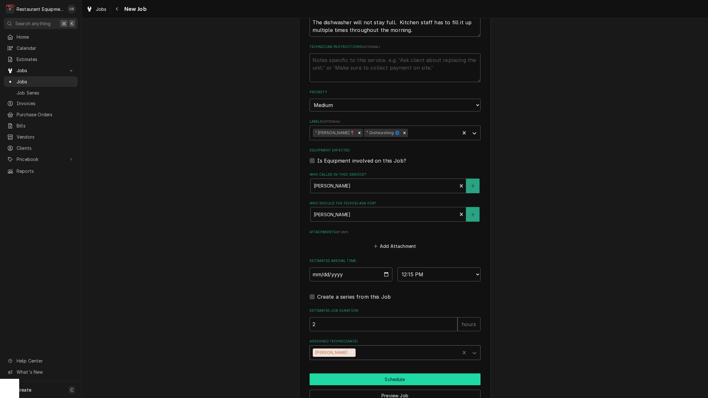
scroll to position [0, 0]
click at [395, 374] on button "Schedule" at bounding box center [395, 380] width 171 height 12
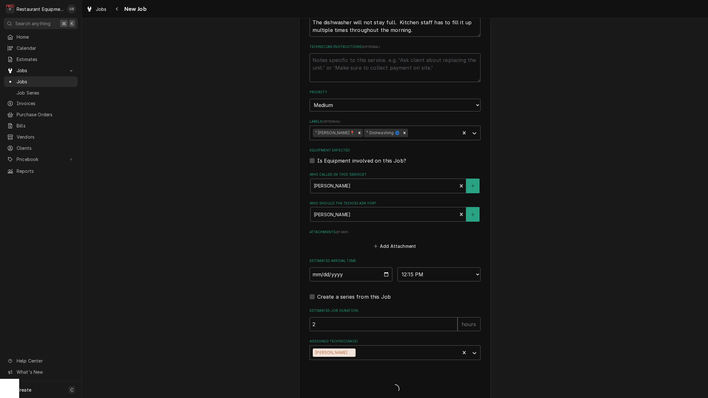
scroll to position [347, 0]
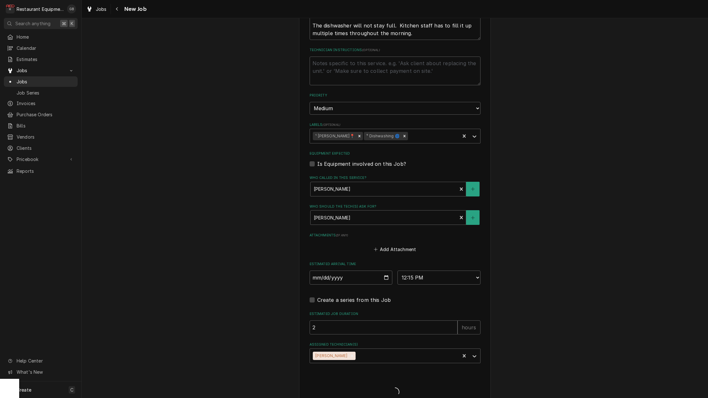
type textarea "x"
